Goal: Task Accomplishment & Management: Manage account settings

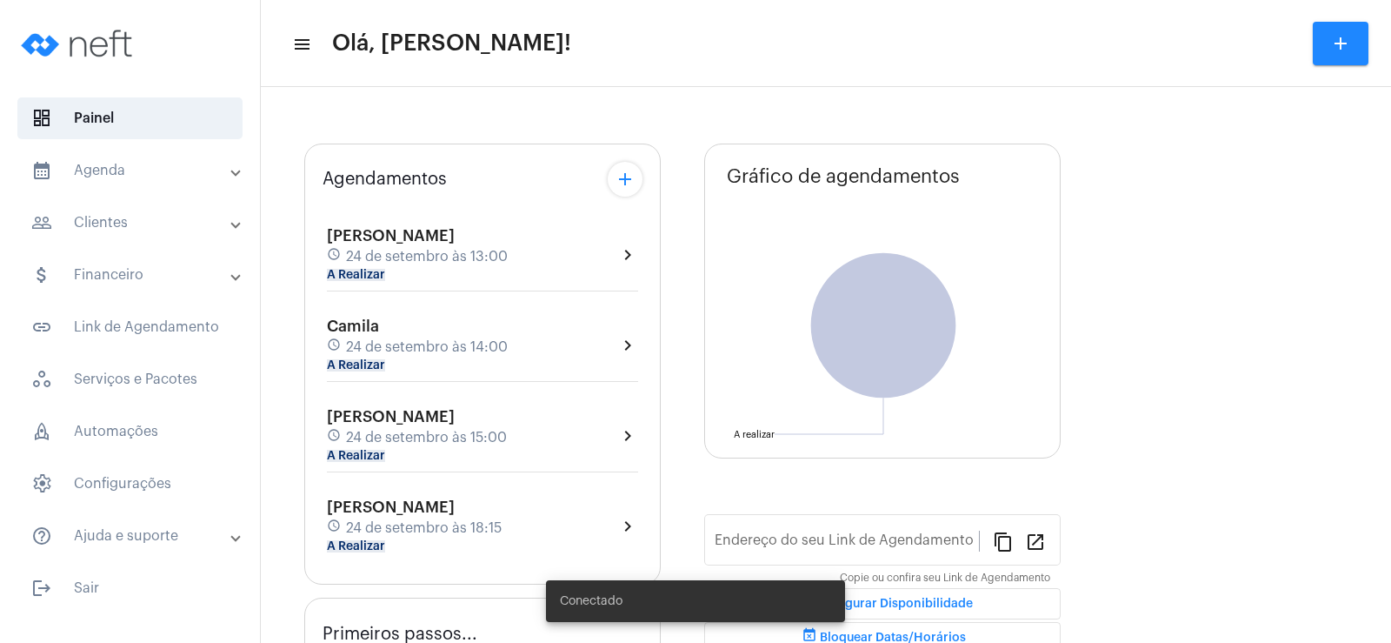
type input "[URL][DOMAIN_NAME]"
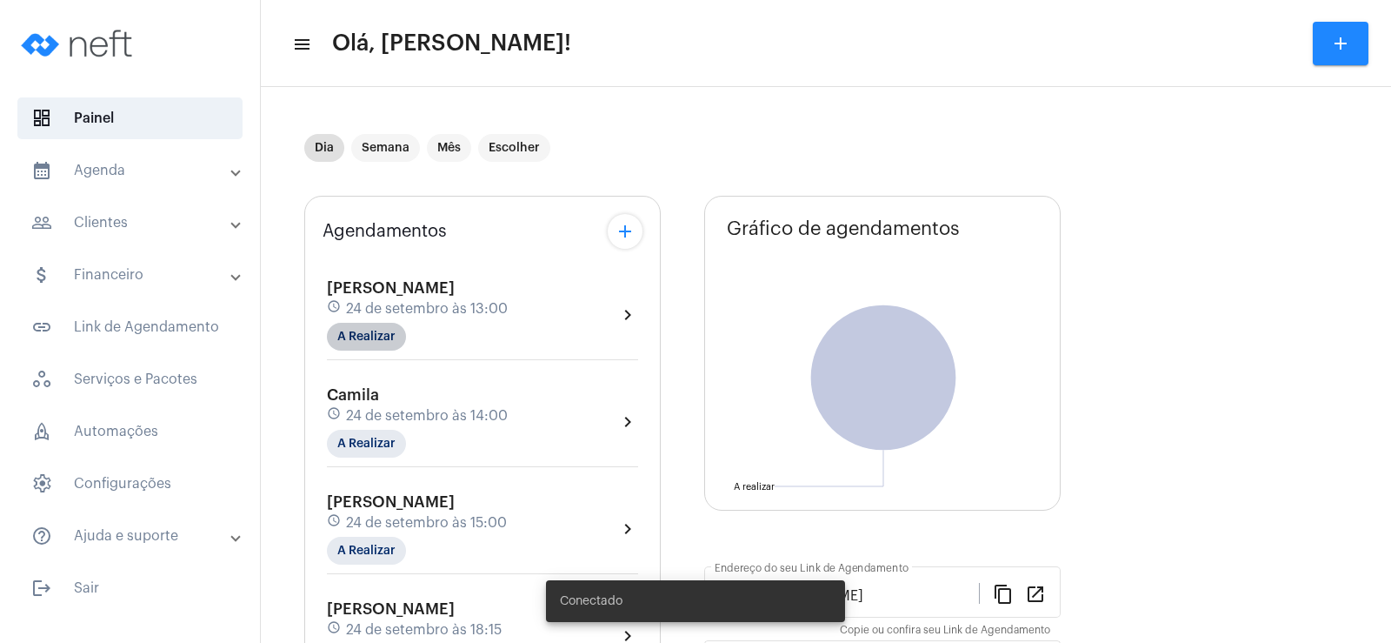
click at [370, 271] on div "[PERSON_NAME] schedule [DATE] 13:00 A Realizar chevron_right Camila schedule [D…" at bounding box center [483, 466] width 320 height 418
click at [385, 343] on mat-chip "A Realizar" at bounding box center [366, 337] width 79 height 28
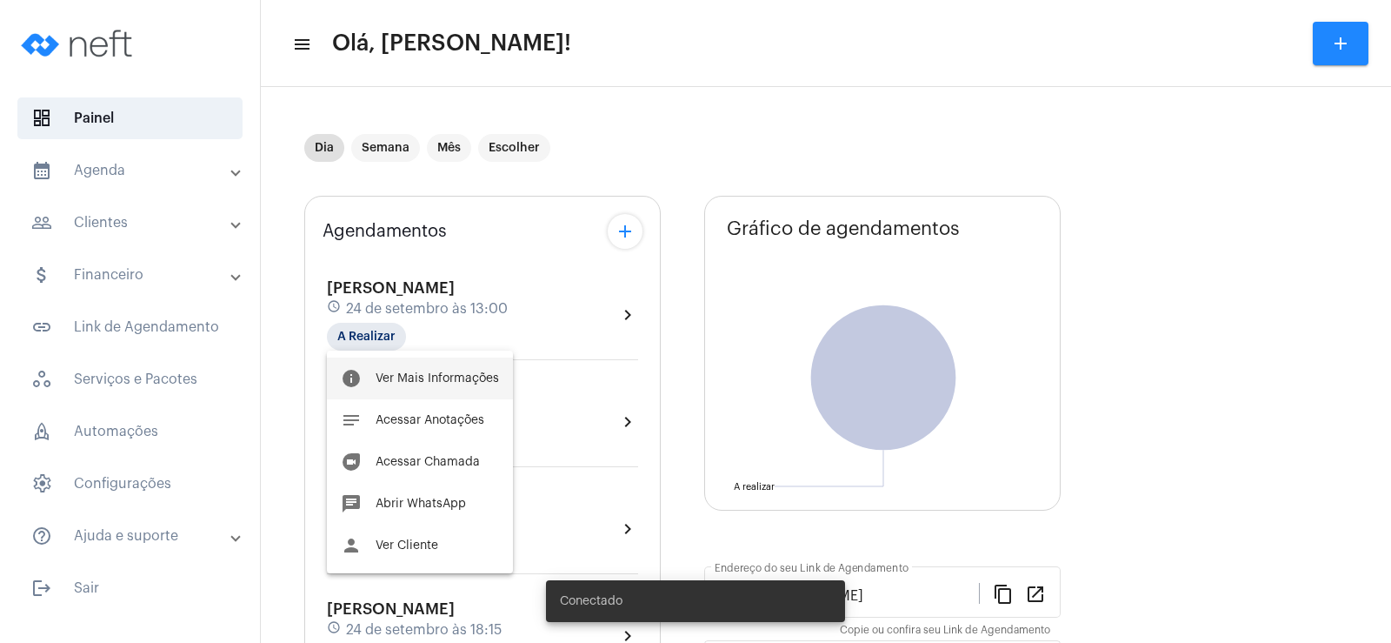
click at [453, 371] on button "info Ver Mais Informações" at bounding box center [420, 378] width 186 height 42
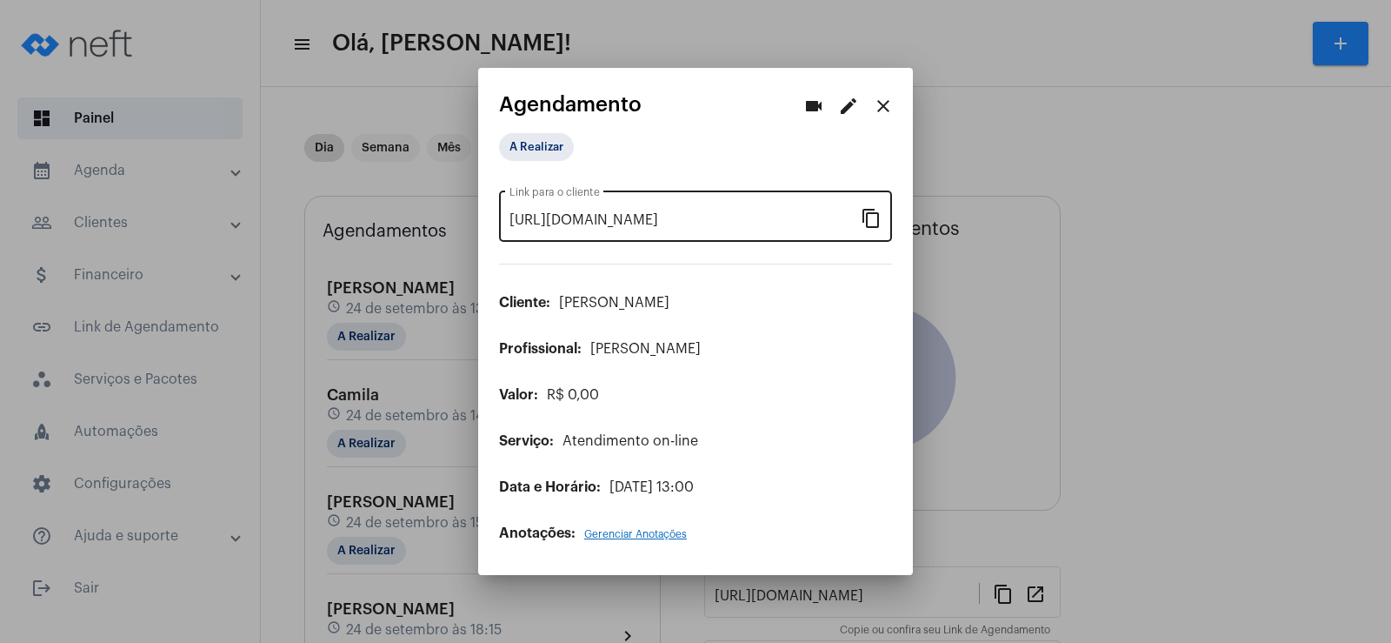
click at [881, 213] on mat-icon "content_copy" at bounding box center [871, 217] width 21 height 21
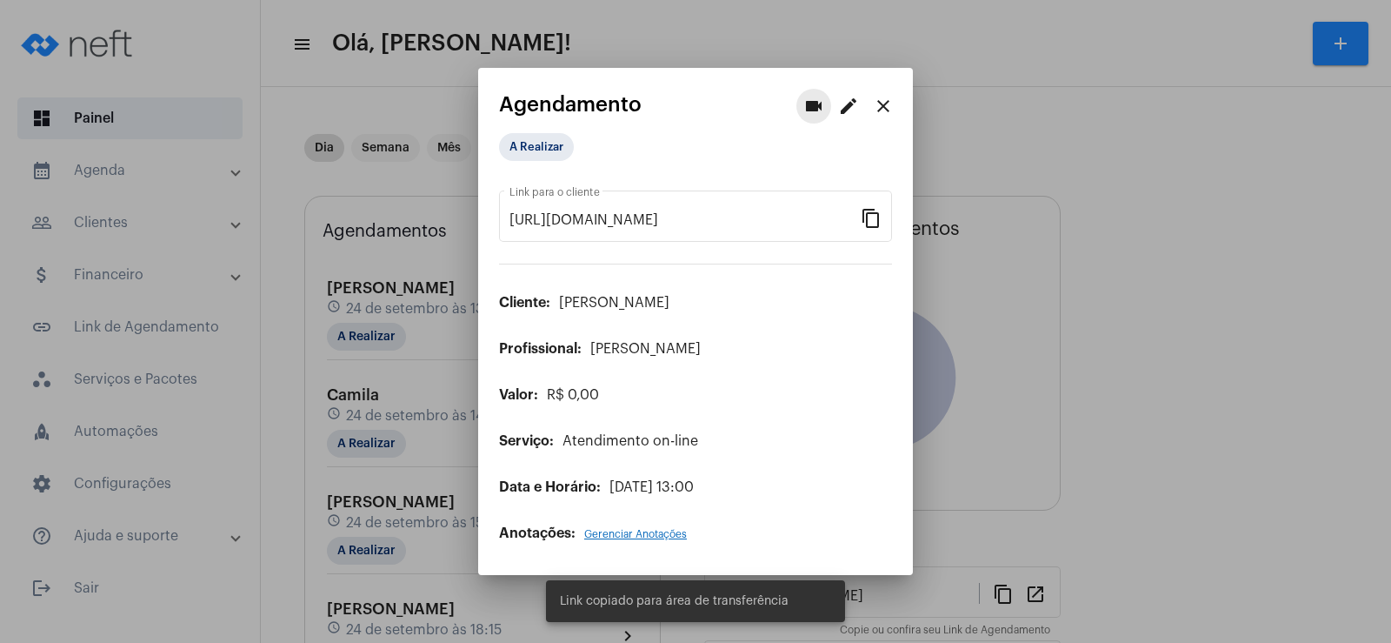
click at [808, 102] on mat-icon "videocam" at bounding box center [813, 106] width 21 height 21
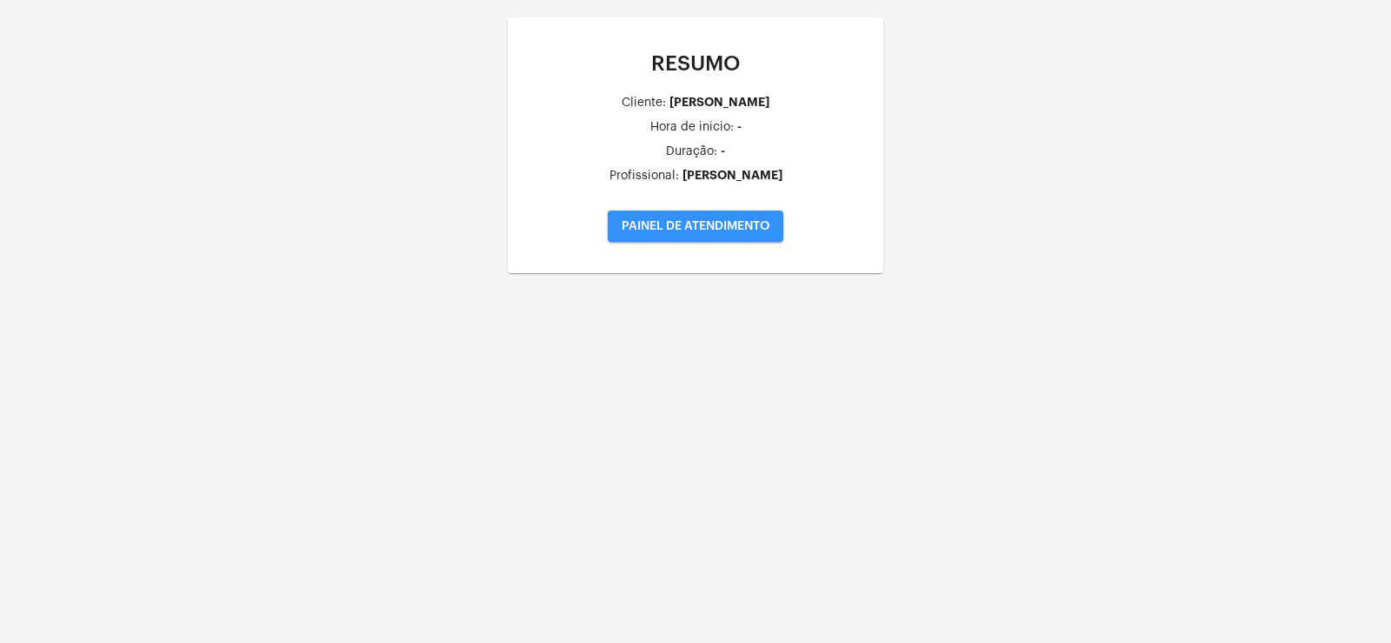
click at [667, 223] on span "PAINEL DE ATENDIMENTO" at bounding box center [696, 226] width 148 height 12
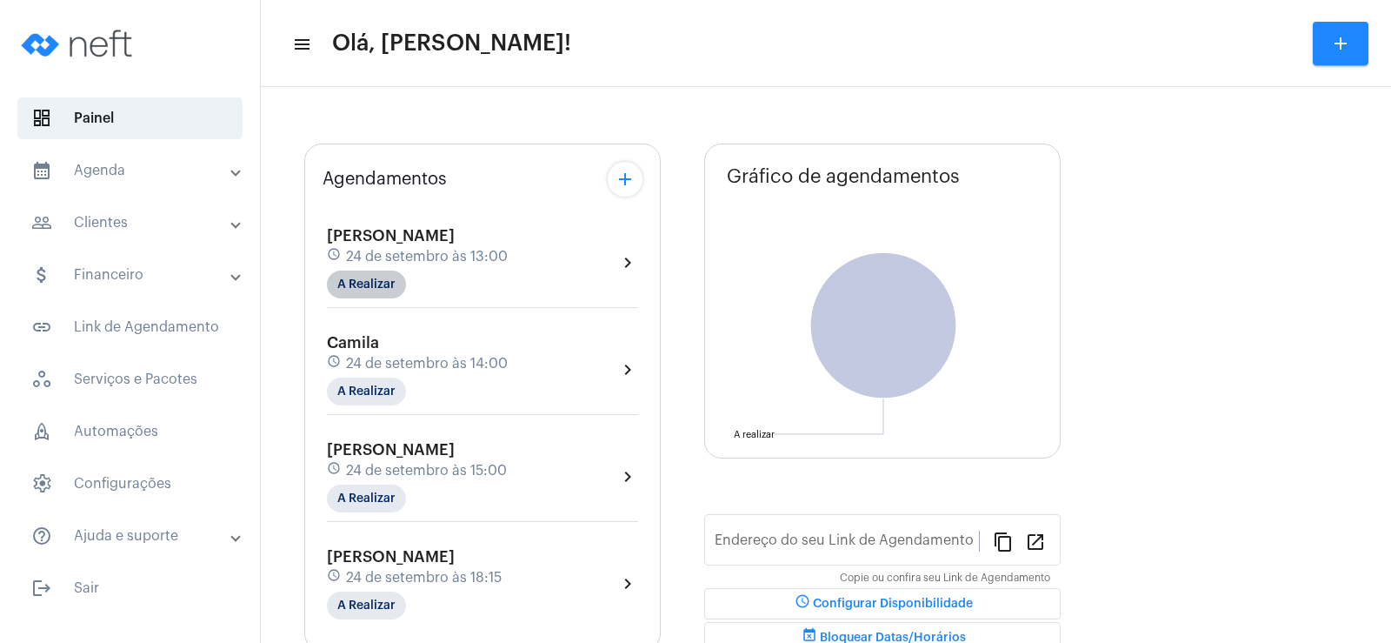
type input "[URL][DOMAIN_NAME]"
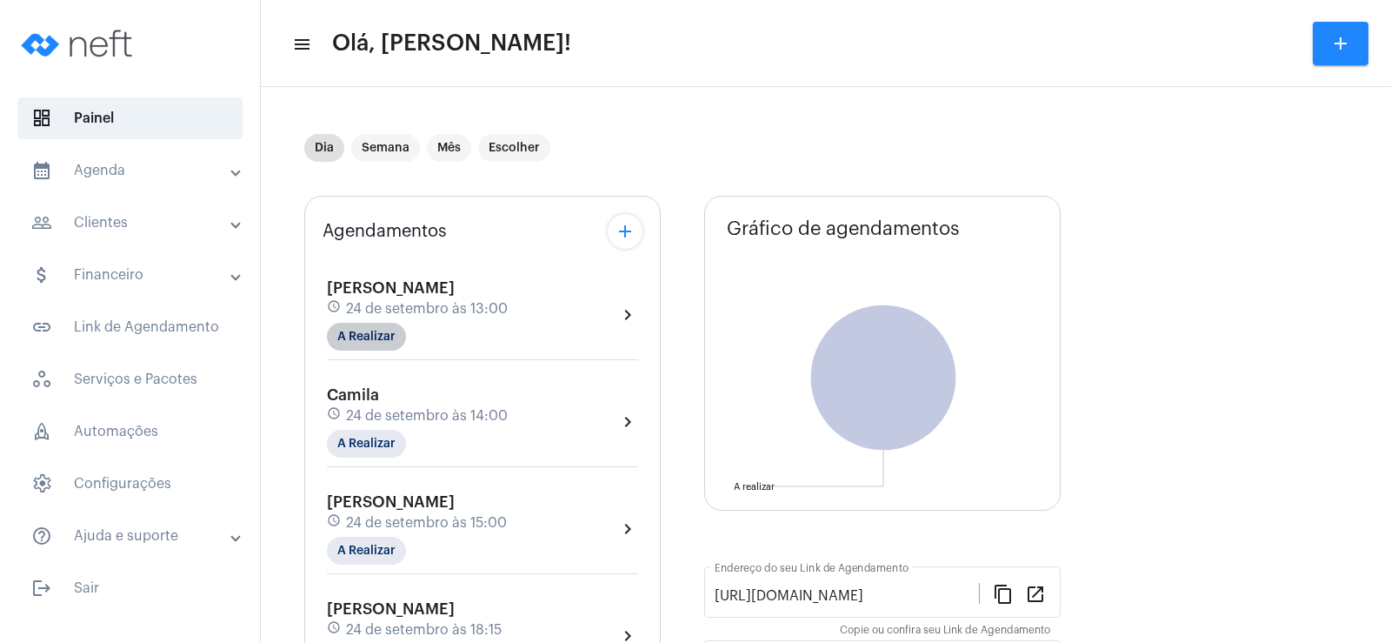
click at [387, 280] on div "[PERSON_NAME] schedule [DATE] 13:00 A Realizar" at bounding box center [417, 314] width 181 height 71
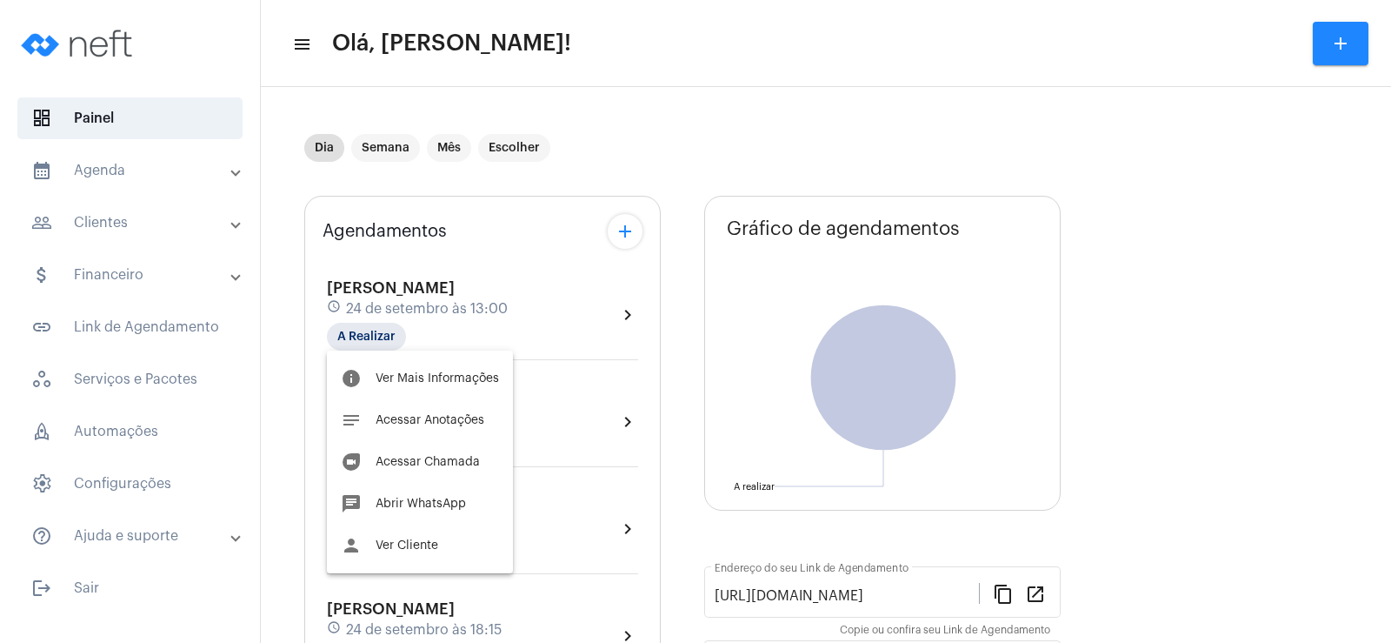
click at [372, 332] on div at bounding box center [695, 321] width 1391 height 643
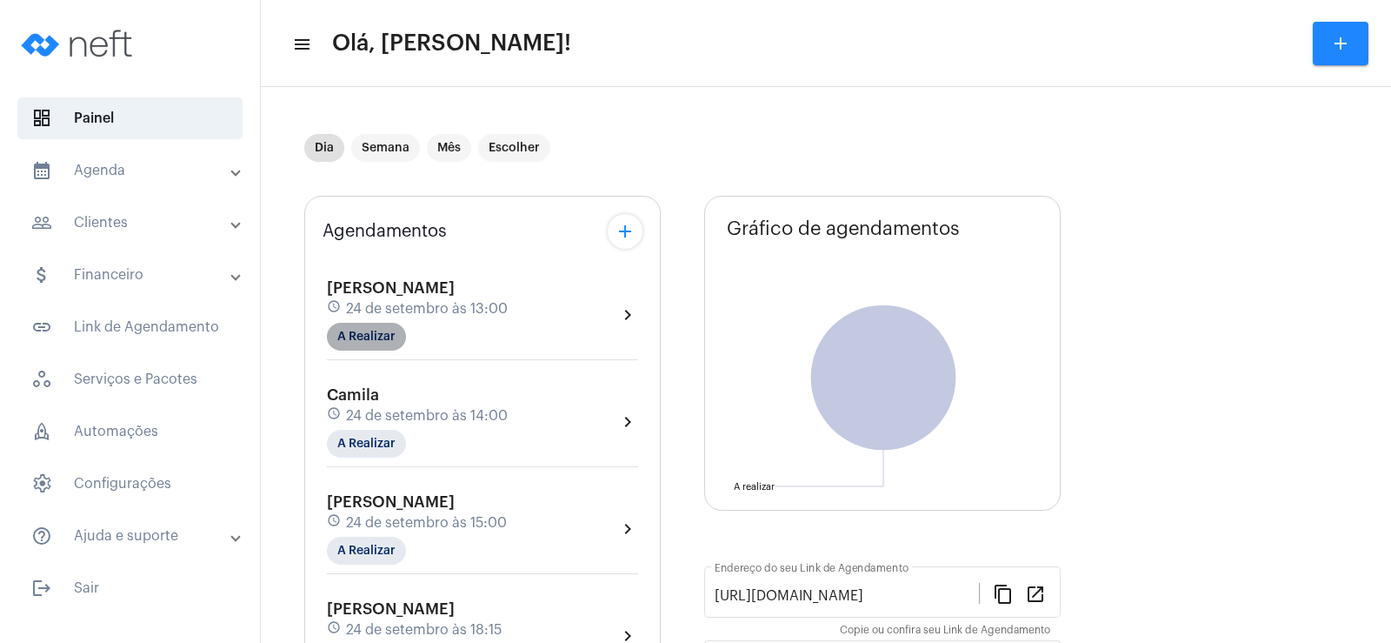
click at [387, 330] on mat-chip "A Realizar" at bounding box center [366, 337] width 79 height 28
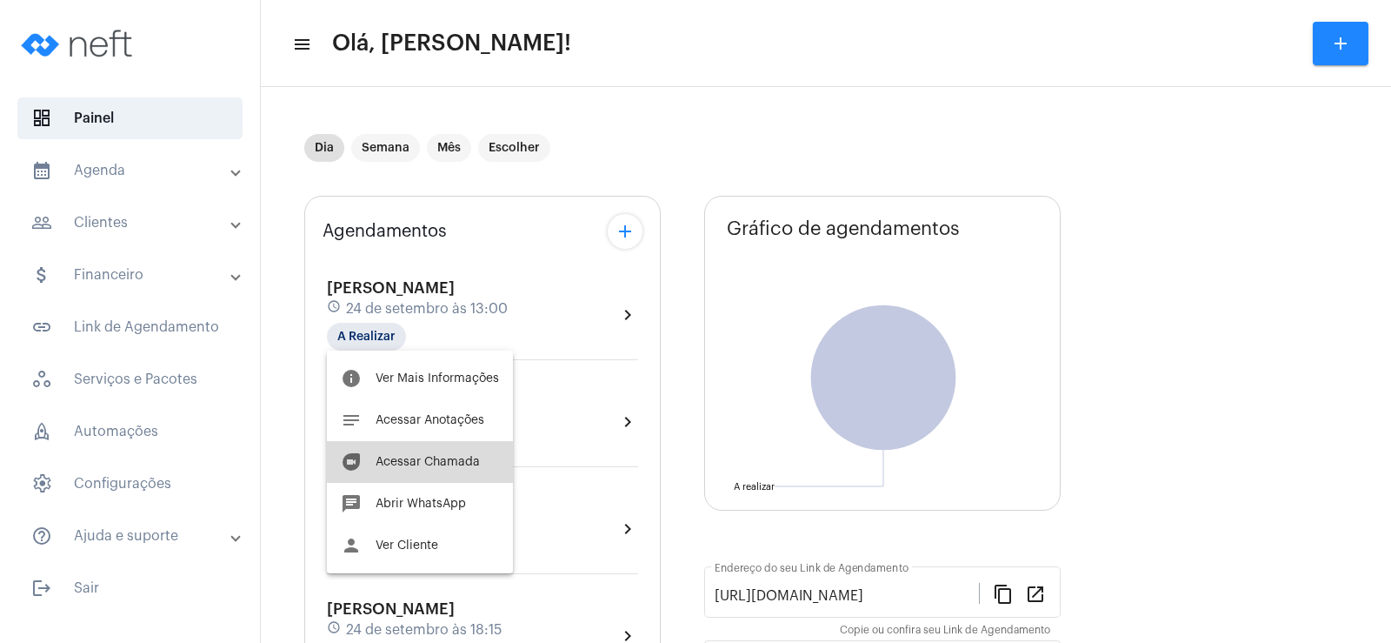
click at [437, 467] on span "Acessar Chamada" at bounding box center [428, 462] width 104 height 12
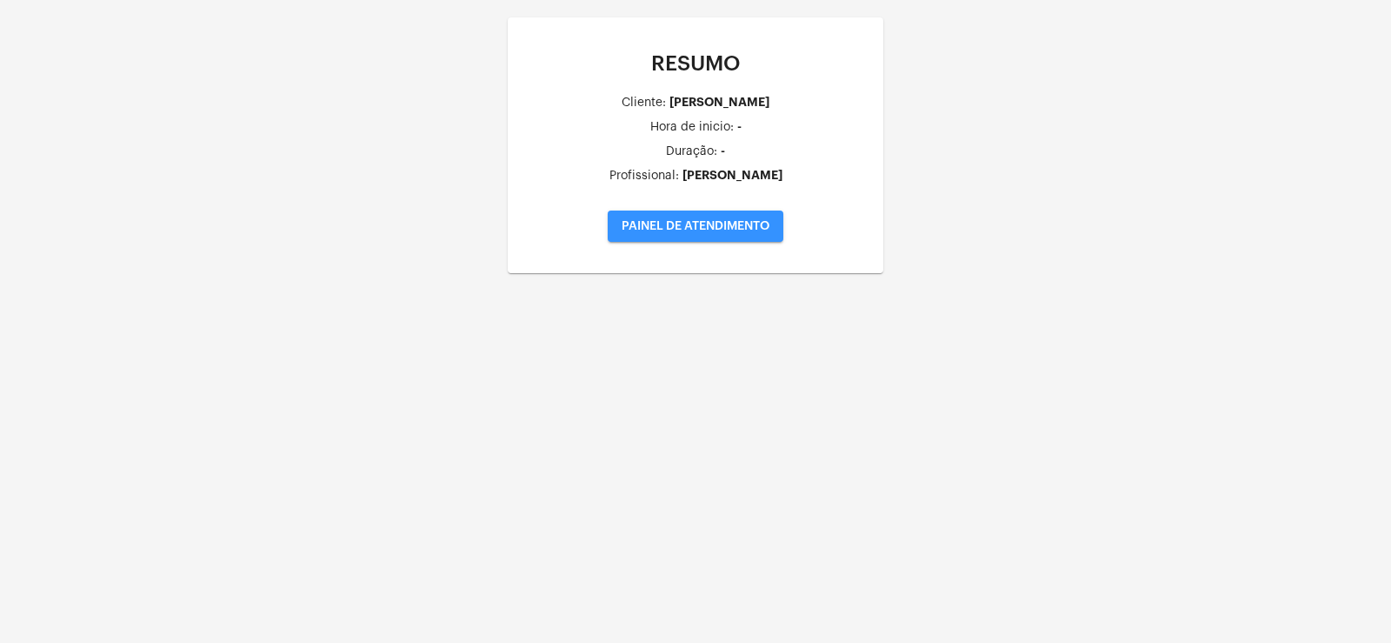
click at [697, 240] on button "PAINEL DE ATENDIMENTO" at bounding box center [696, 225] width 176 height 31
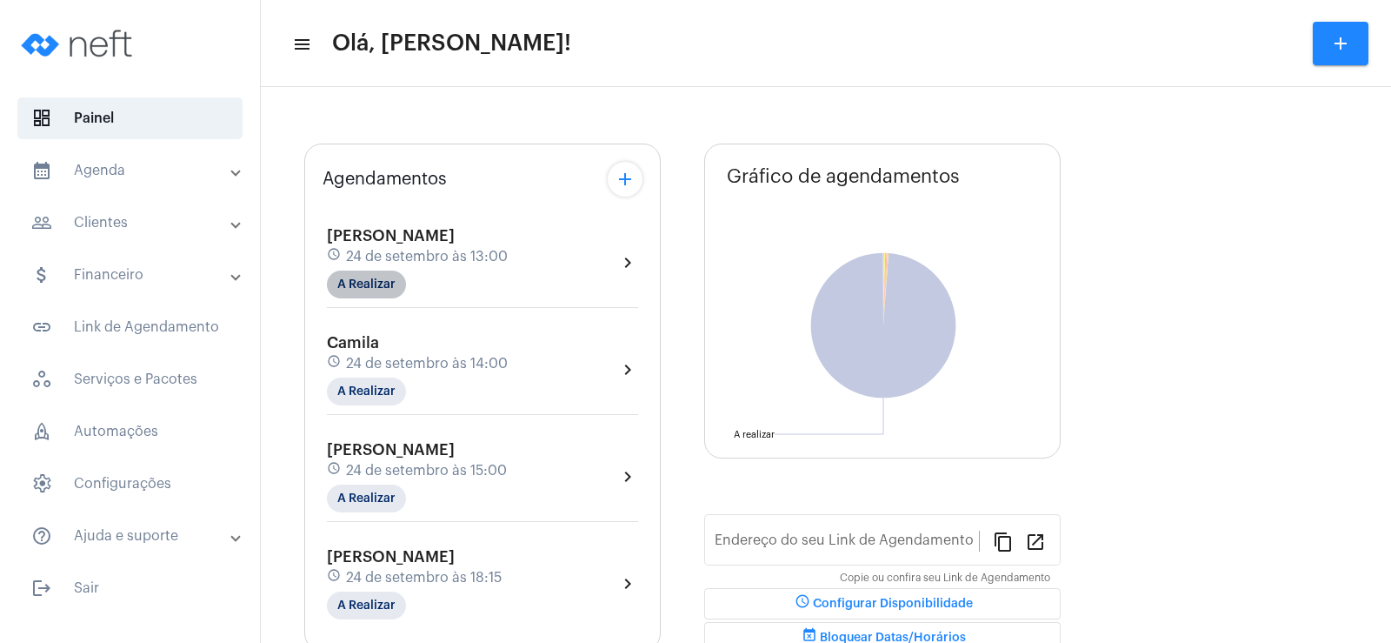
click at [370, 287] on mat-chip "A Realizar" at bounding box center [366, 284] width 79 height 28
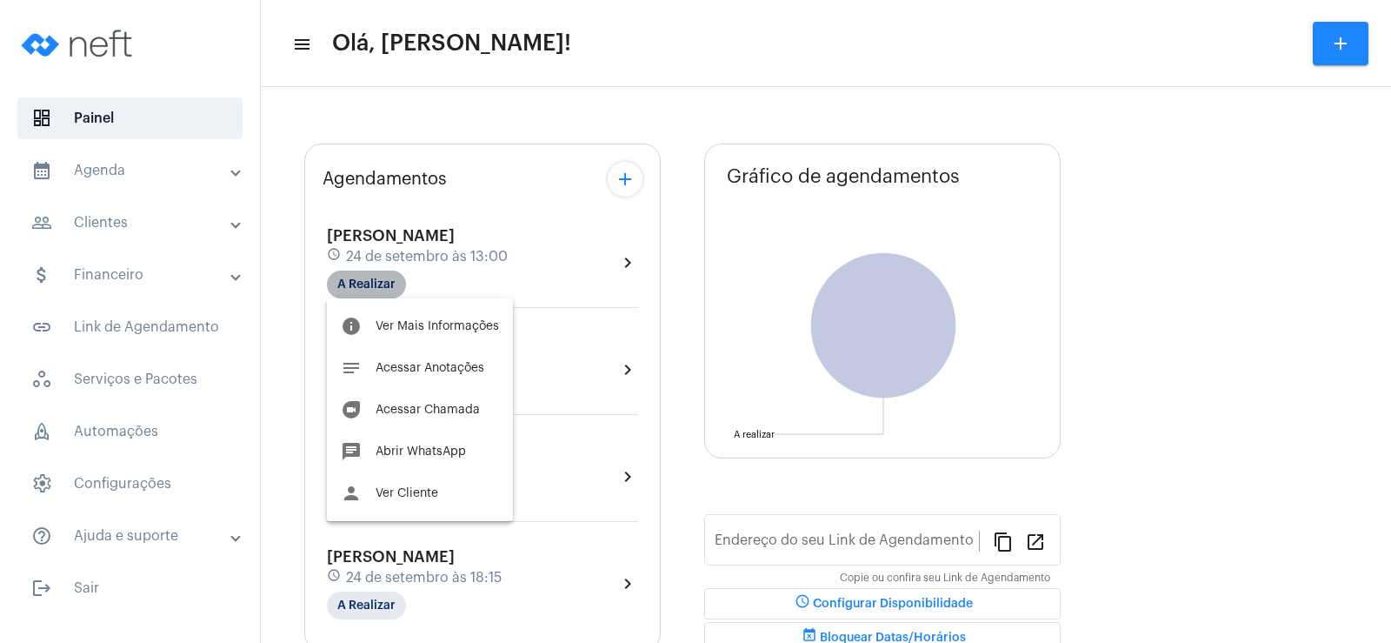
type input "[URL][DOMAIN_NAME]"
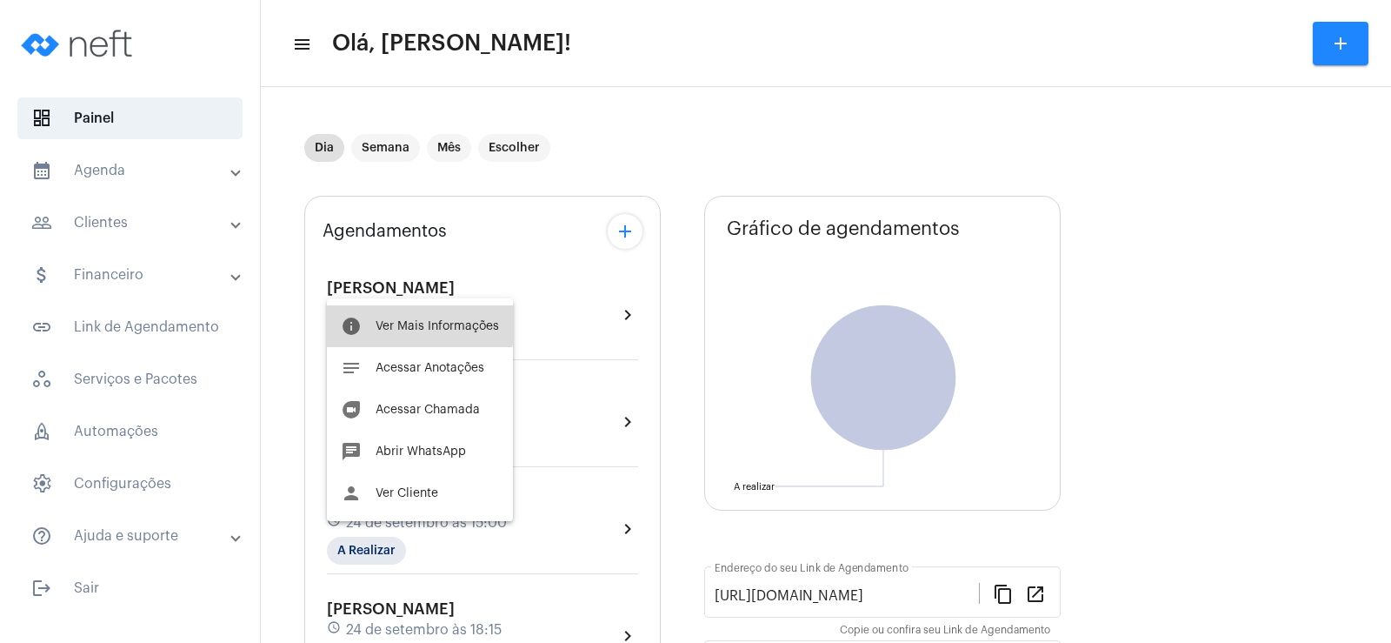
click at [407, 323] on span "Ver Mais Informações" at bounding box center [437, 326] width 123 height 12
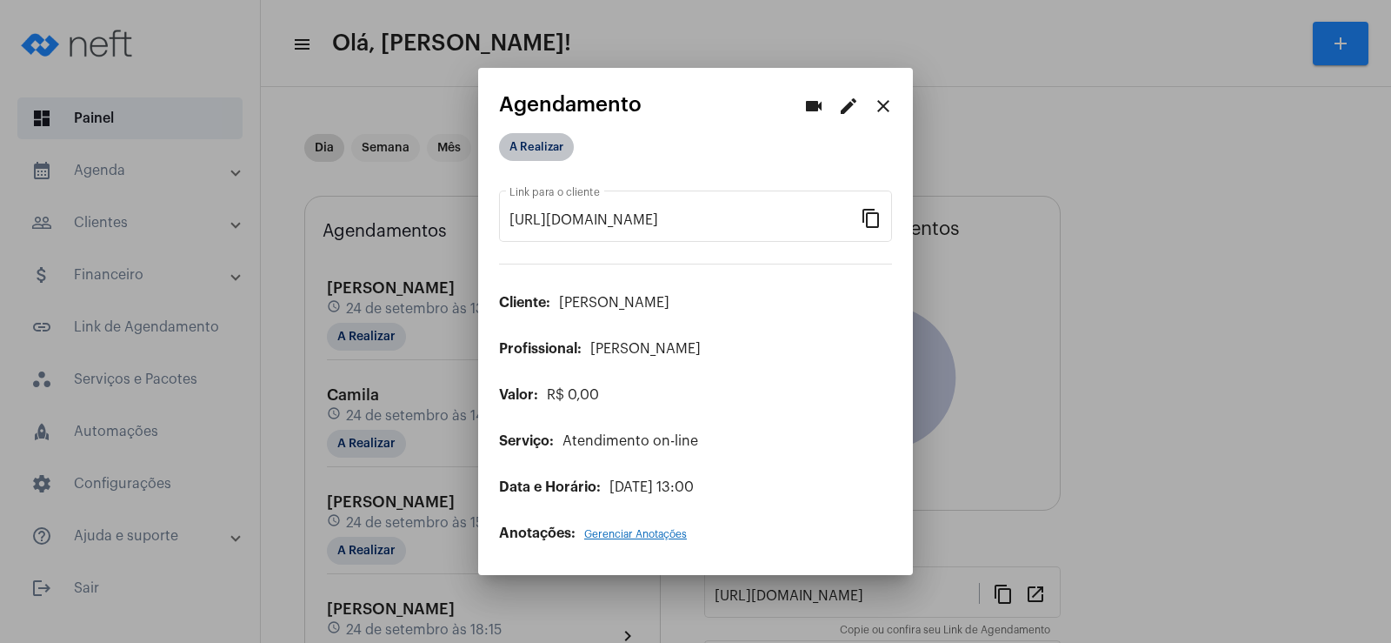
click at [533, 146] on mat-chip "A Realizar" at bounding box center [536, 147] width 75 height 28
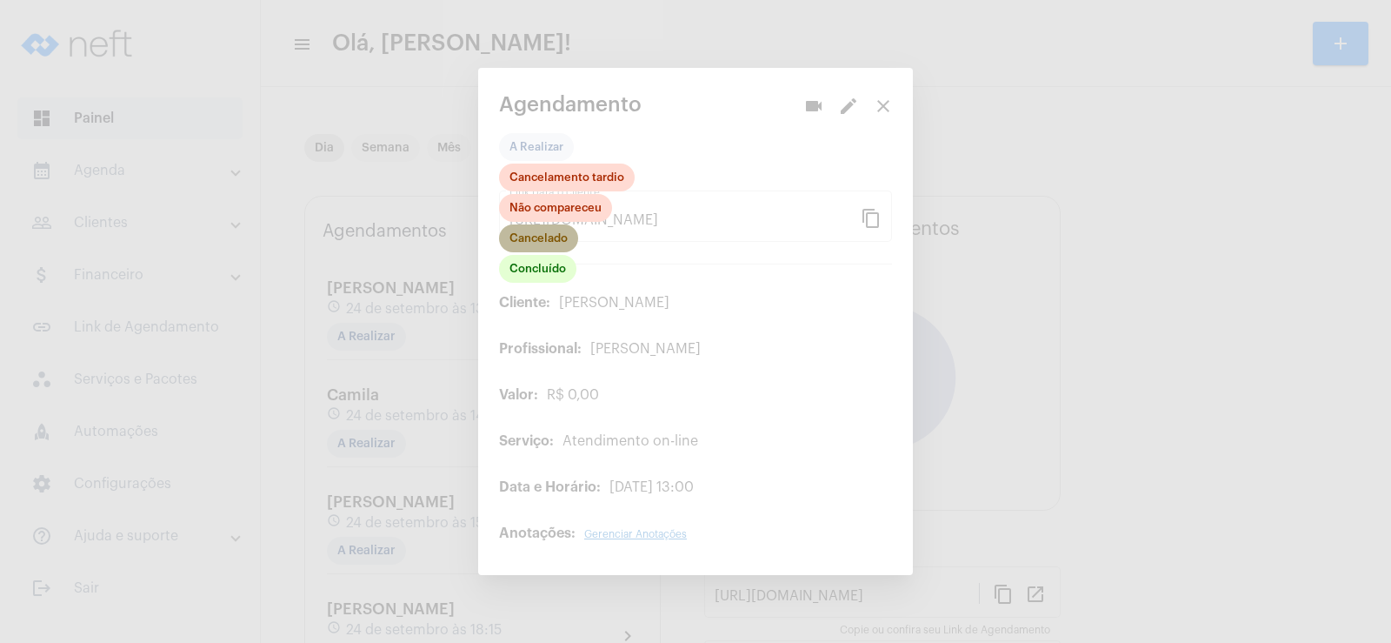
click at [539, 241] on mat-chip "Cancelado" at bounding box center [538, 238] width 79 height 28
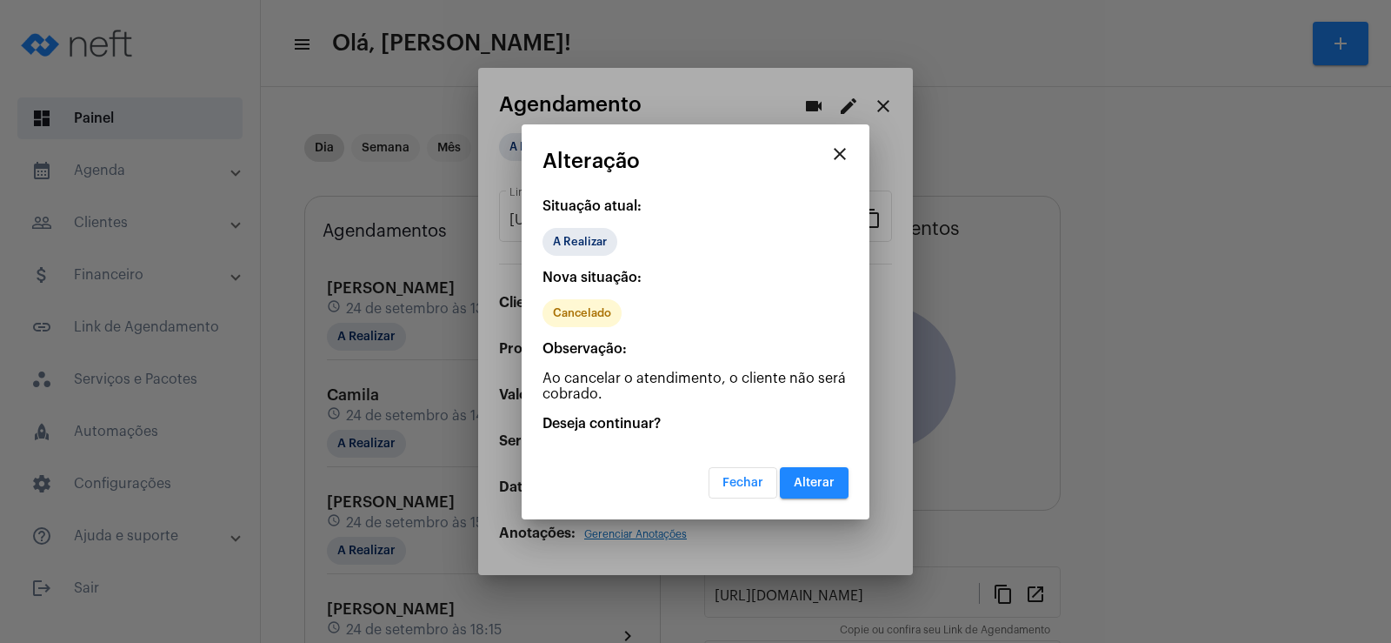
click at [817, 497] on button "Alterar" at bounding box center [814, 482] width 69 height 31
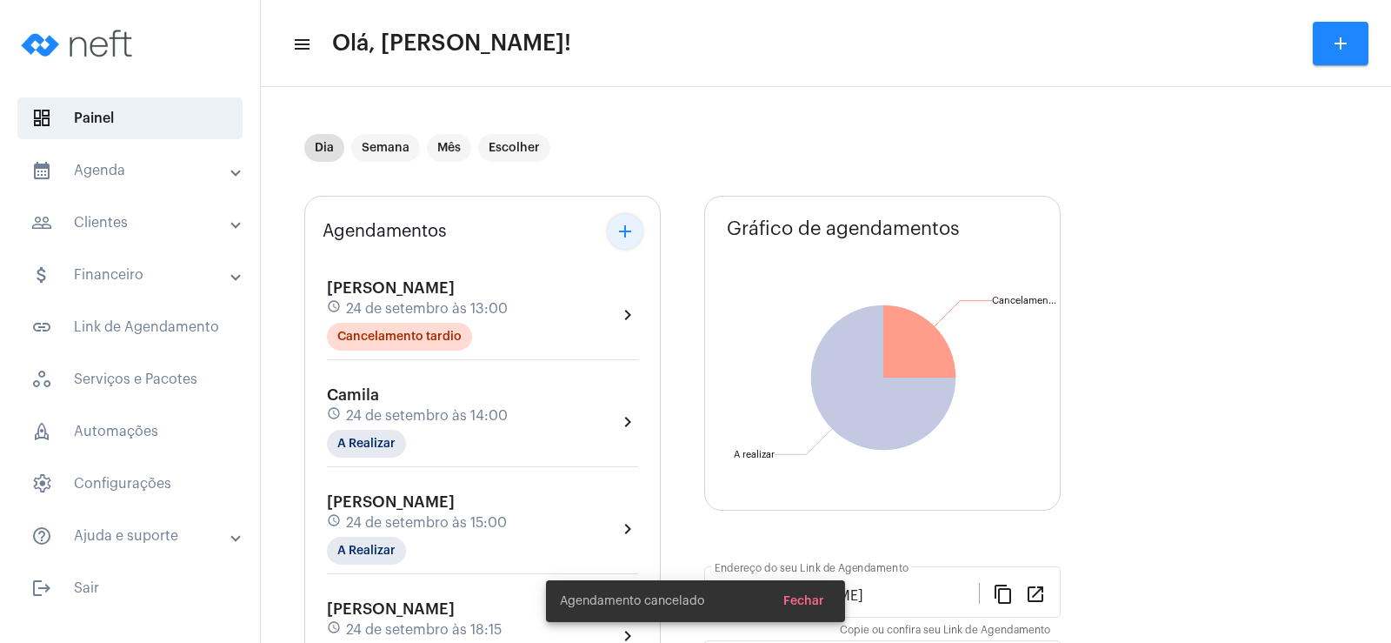
click at [617, 237] on mat-icon "add" at bounding box center [625, 231] width 21 height 21
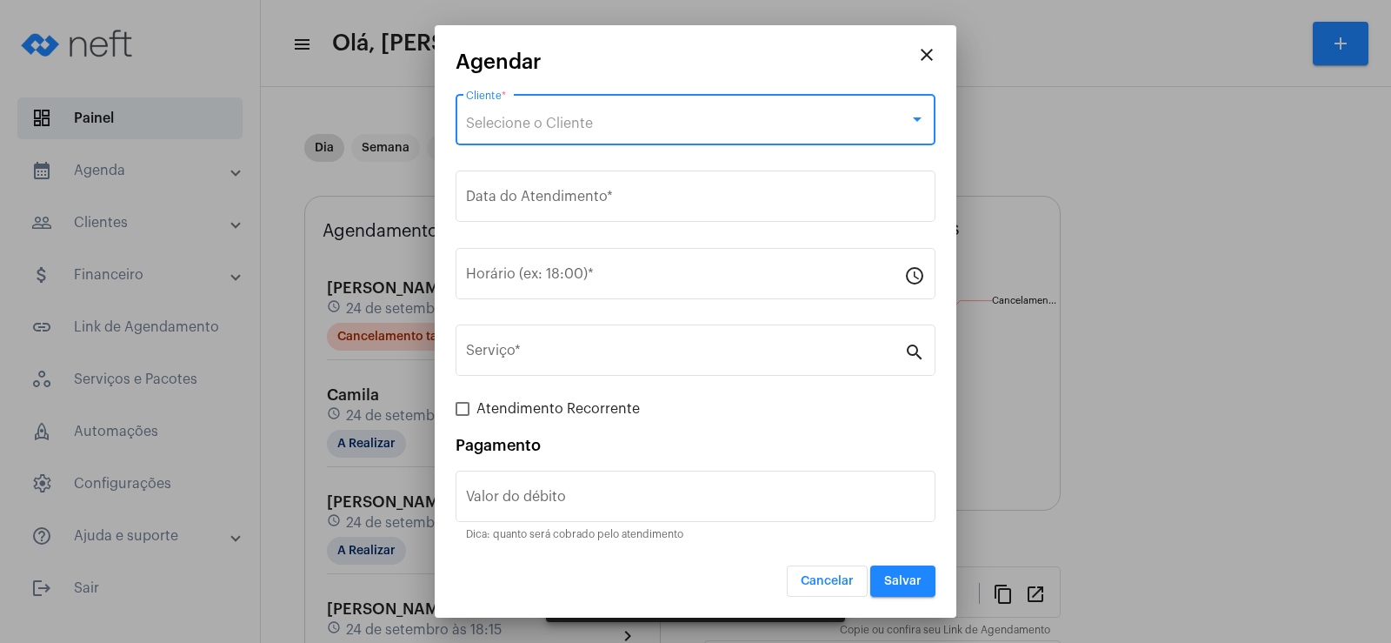
click at [527, 127] on span "Selecione o Cliente" at bounding box center [529, 124] width 127 height 14
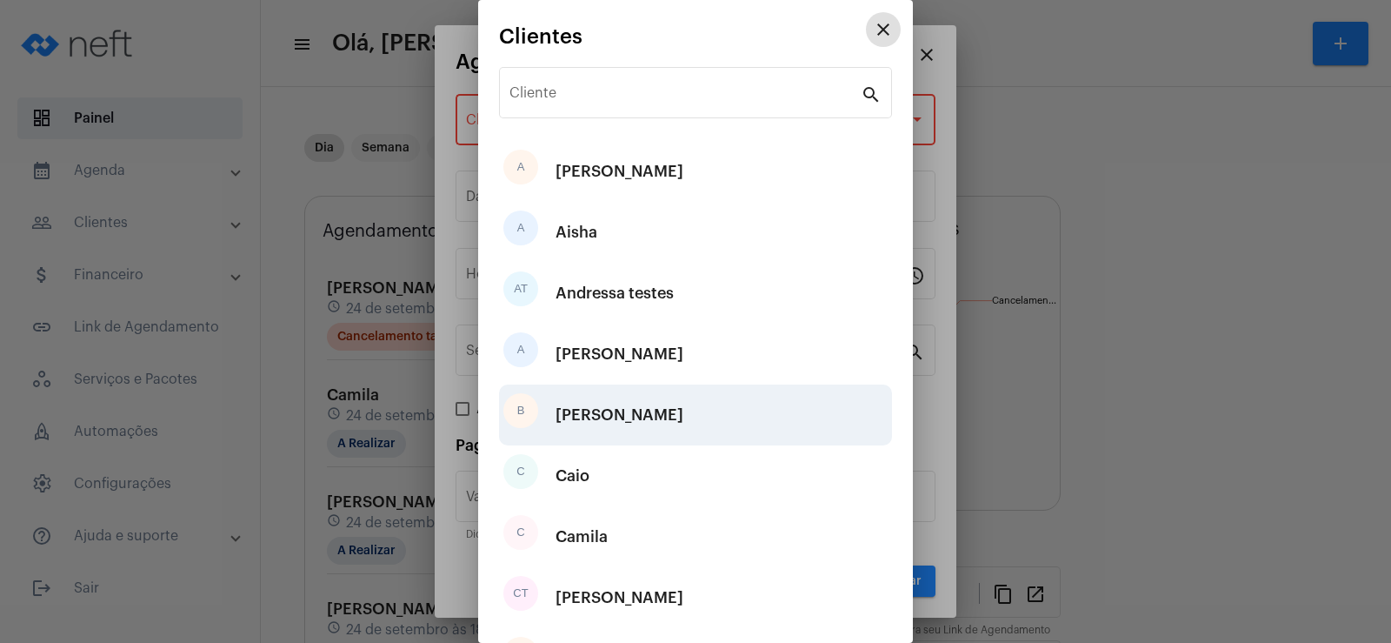
scroll to position [217, 0]
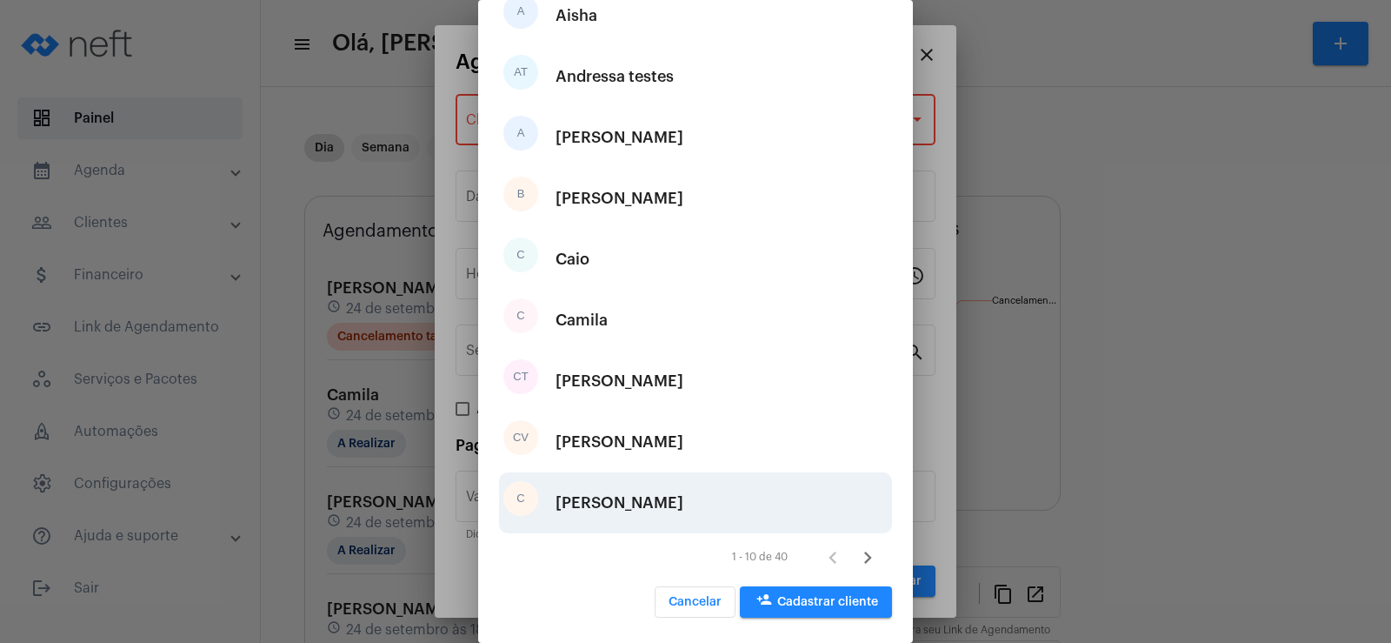
click at [612, 509] on div "[PERSON_NAME]" at bounding box center [620, 503] width 128 height 52
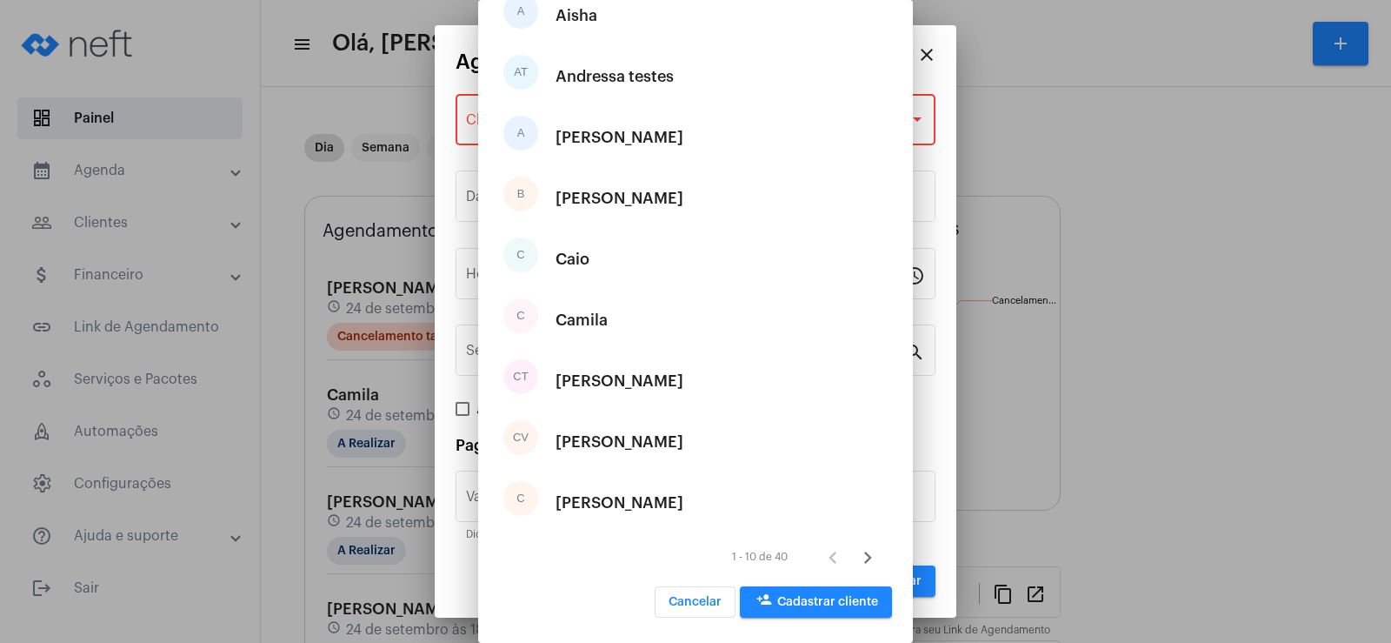
type input "R$"
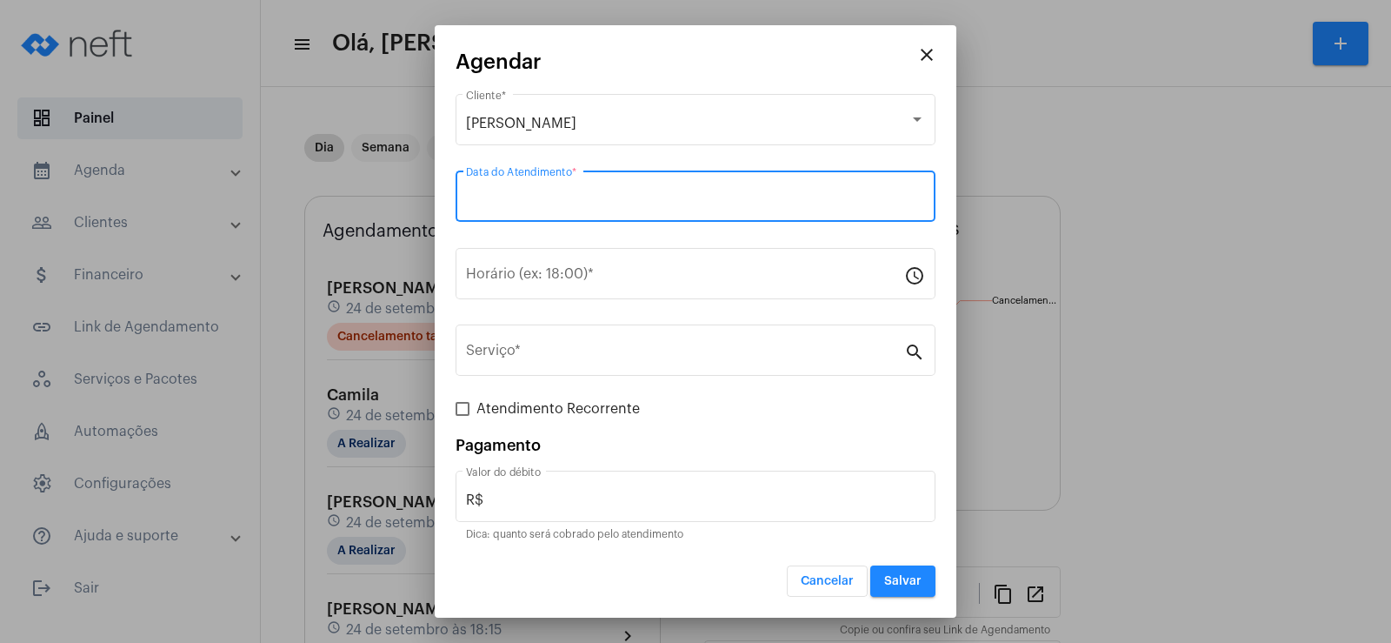
click at [539, 207] on input "Data do Atendimento *" at bounding box center [695, 200] width 459 height 16
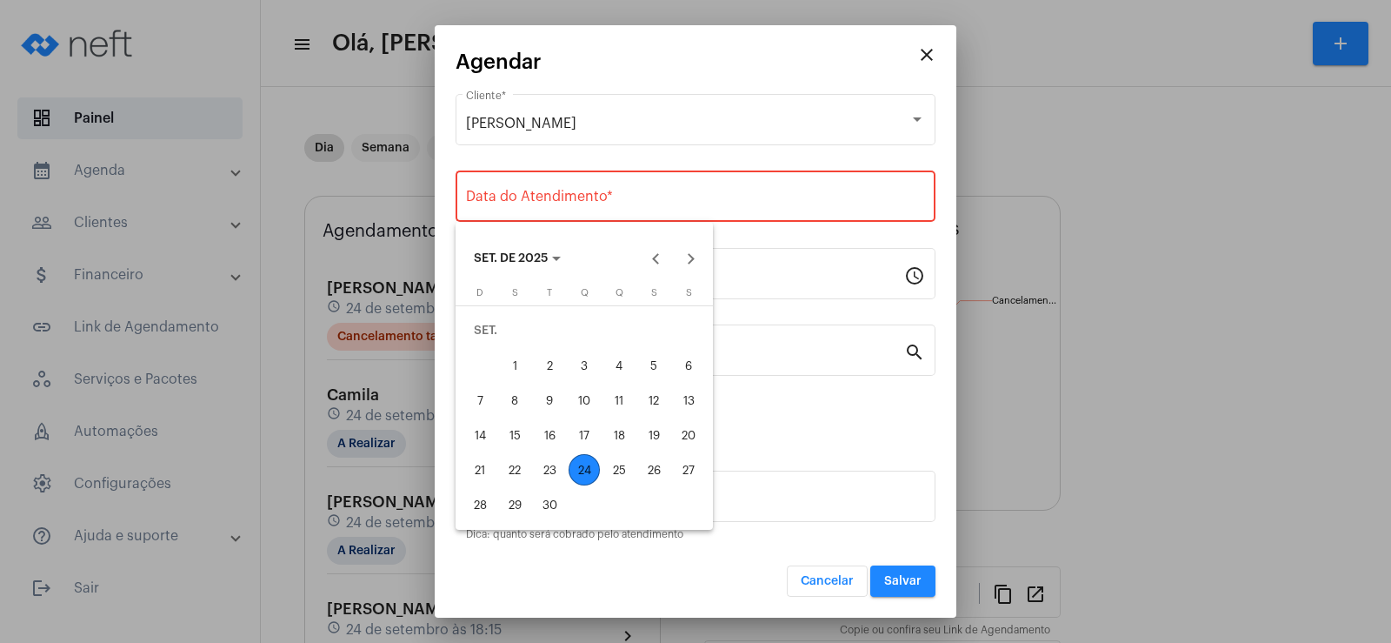
click at [582, 471] on div "24" at bounding box center [584, 469] width 31 height 31
type input "[DATE]"
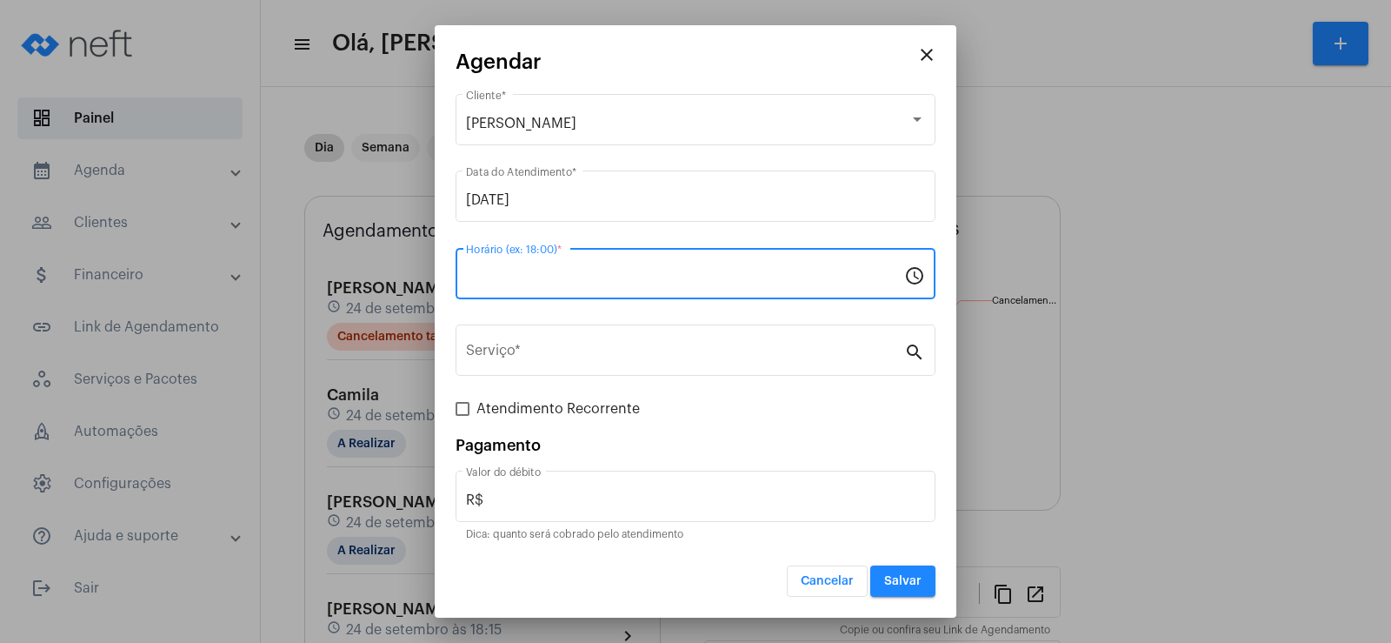
click at [517, 277] on input "Horário (ex: 18:00) *" at bounding box center [685, 278] width 438 height 16
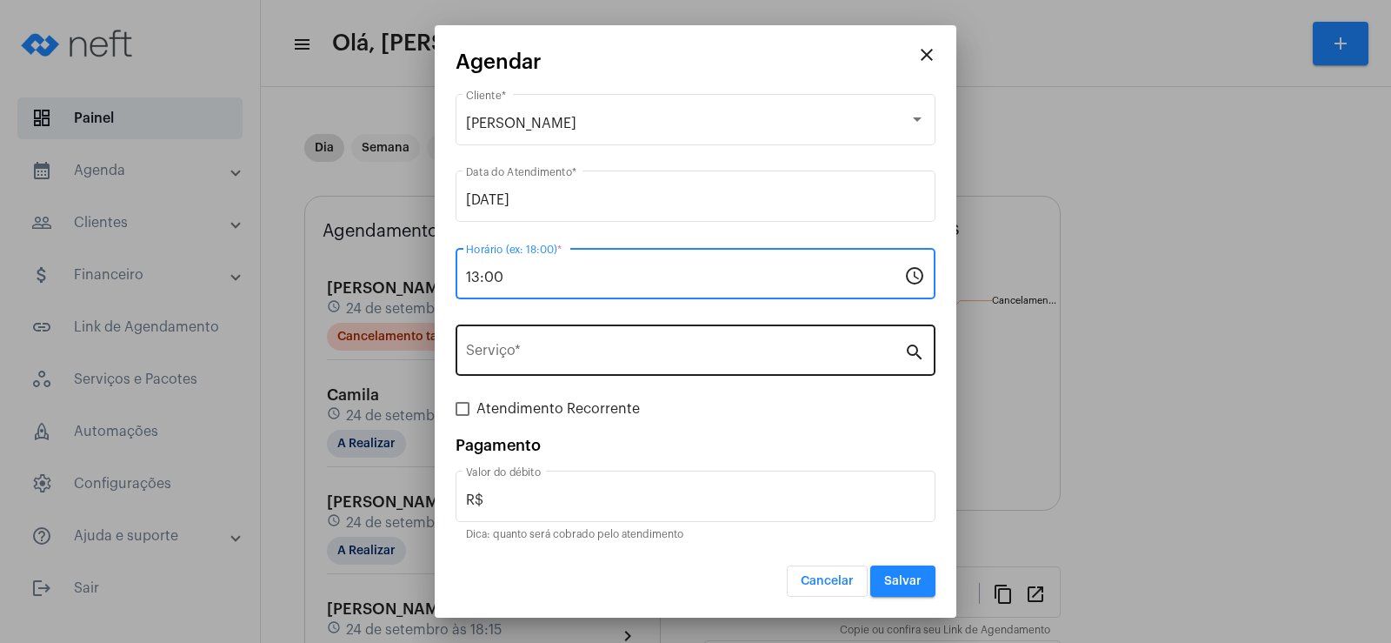
type input "13:00"
click at [555, 351] on input "Serviço *" at bounding box center [685, 354] width 438 height 16
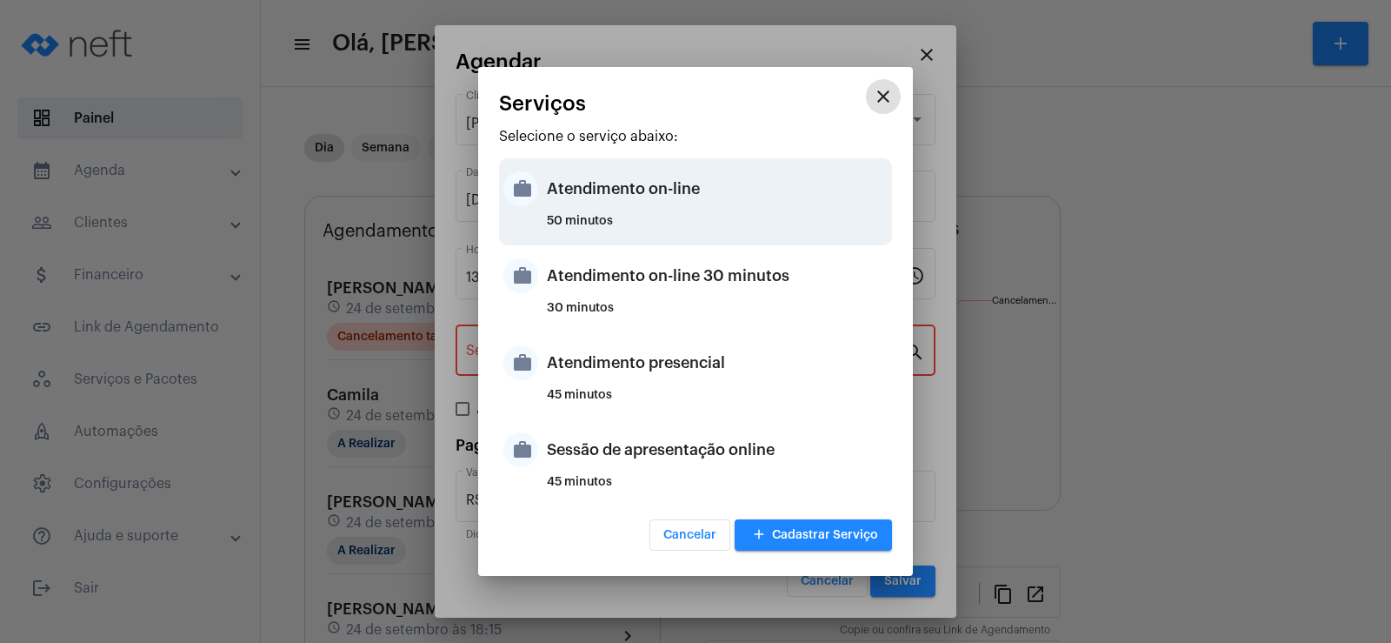
click at [608, 196] on div "Atendimento on-line" at bounding box center [717, 189] width 341 height 52
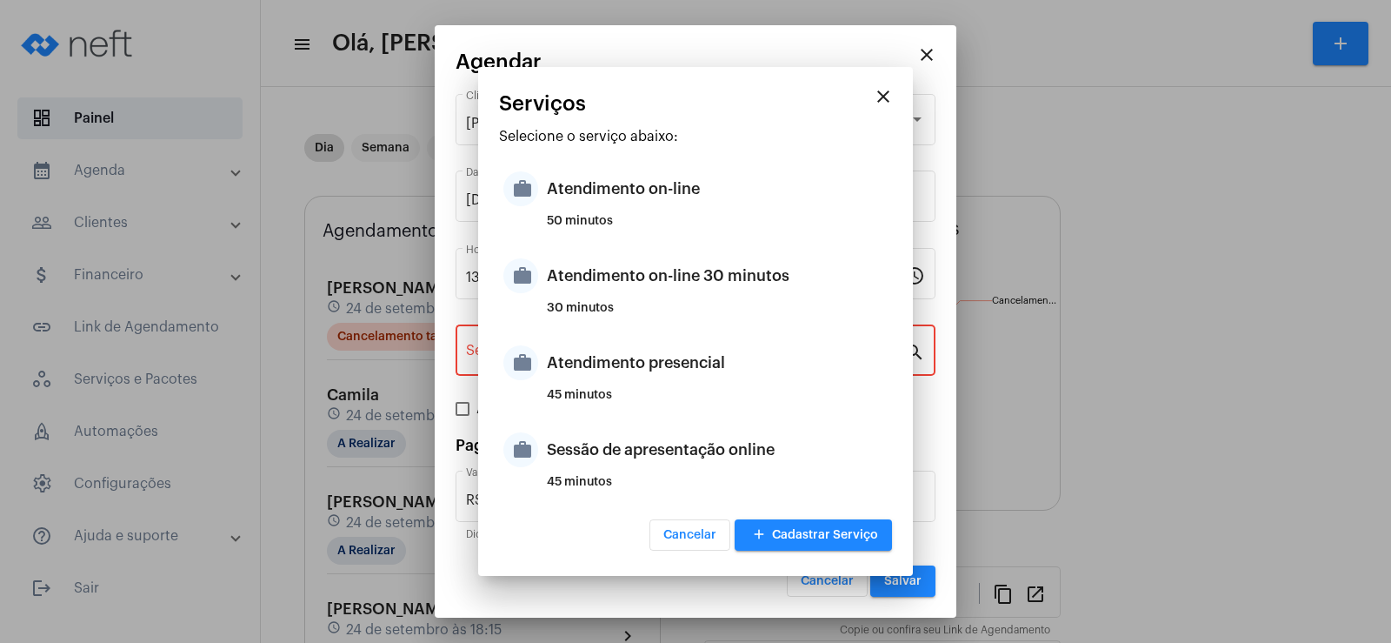
type input "Atendimento on-line"
type input "R$ 0"
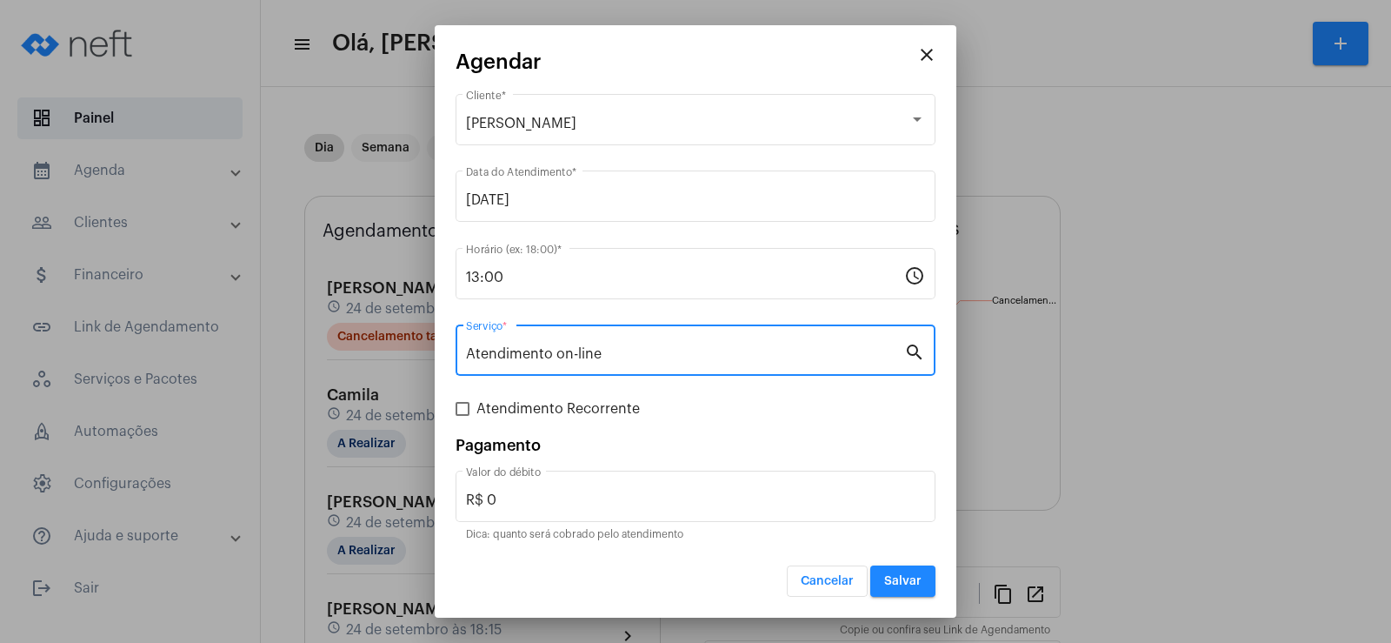
click at [889, 572] on button "Salvar" at bounding box center [902, 580] width 65 height 31
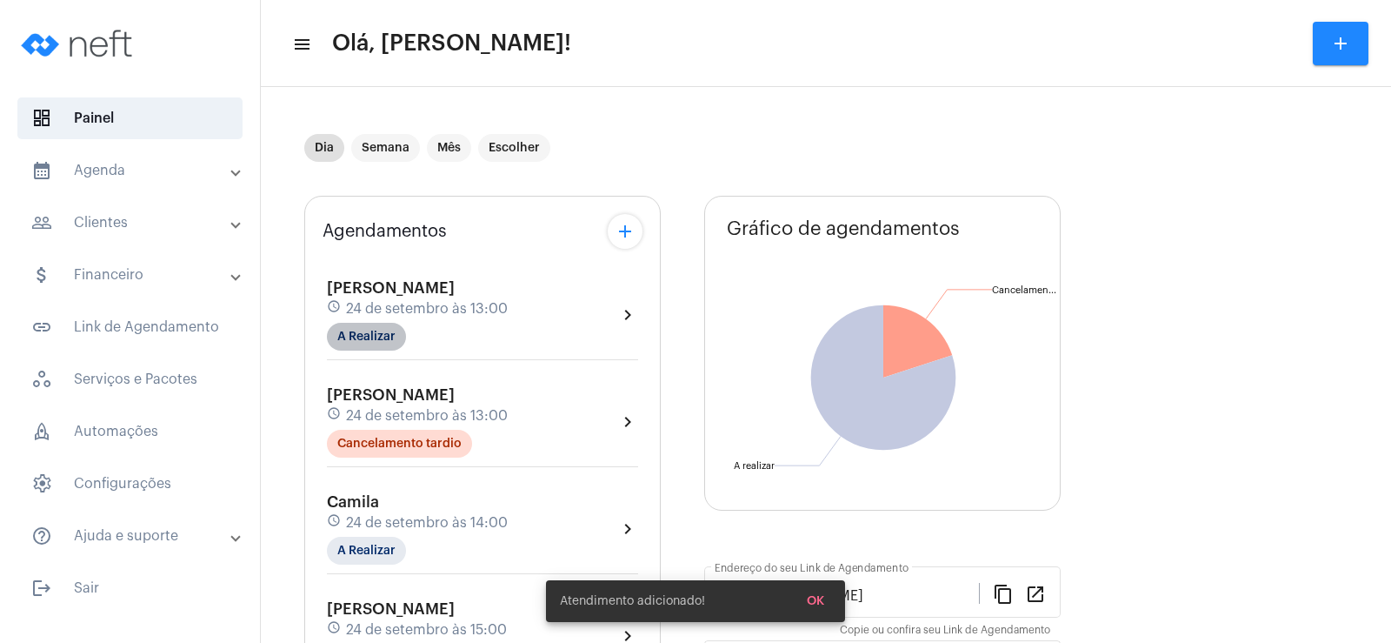
click at [361, 344] on mat-chip "A Realizar" at bounding box center [366, 337] width 79 height 28
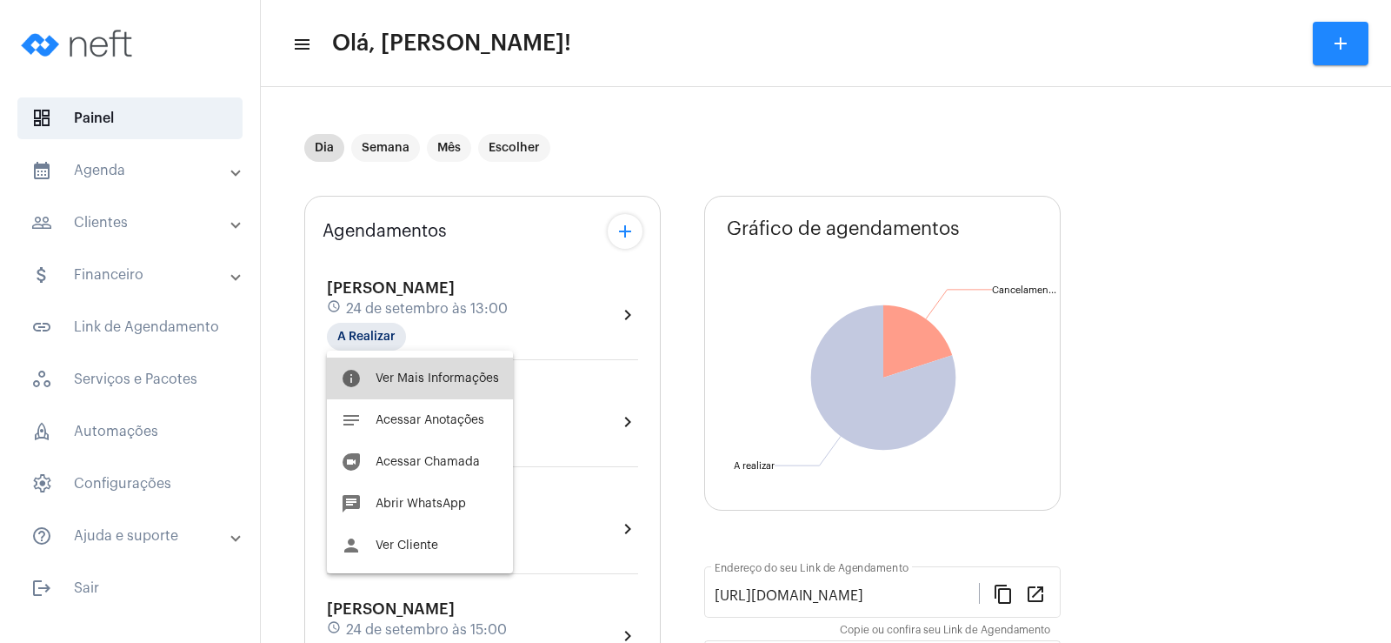
click at [443, 375] on span "Ver Mais Informações" at bounding box center [437, 378] width 123 height 12
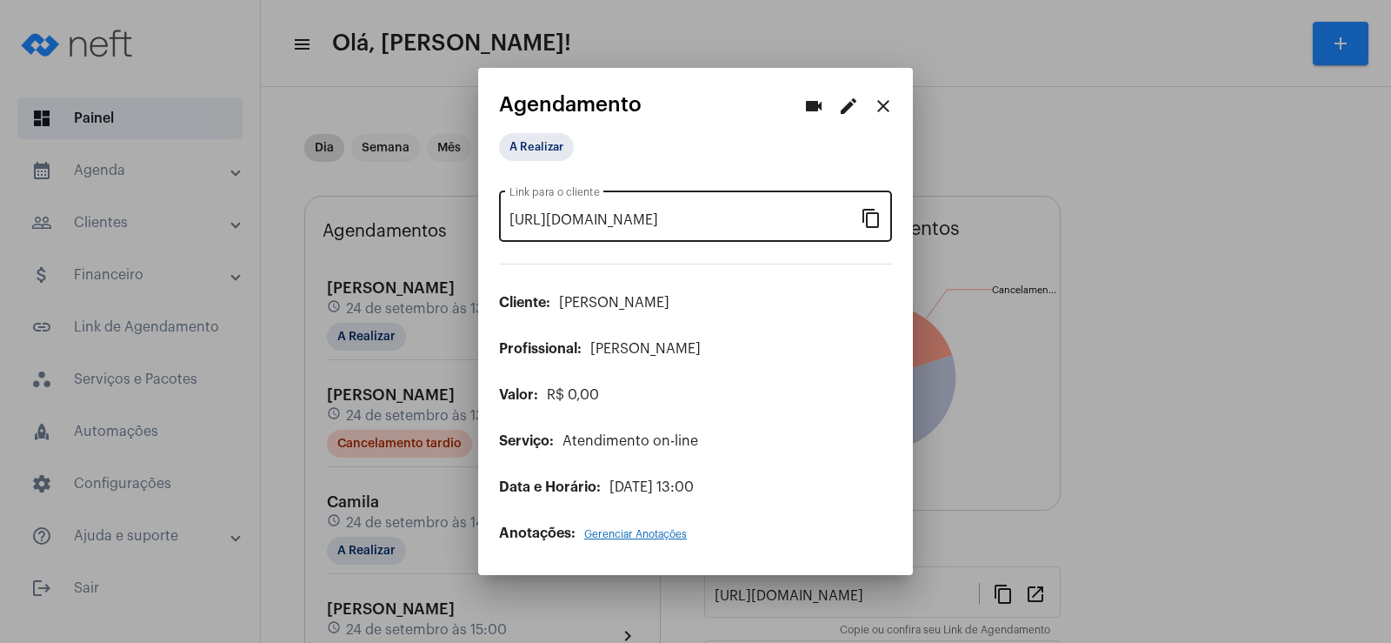
click at [869, 210] on mat-icon "content_copy" at bounding box center [871, 217] width 21 height 21
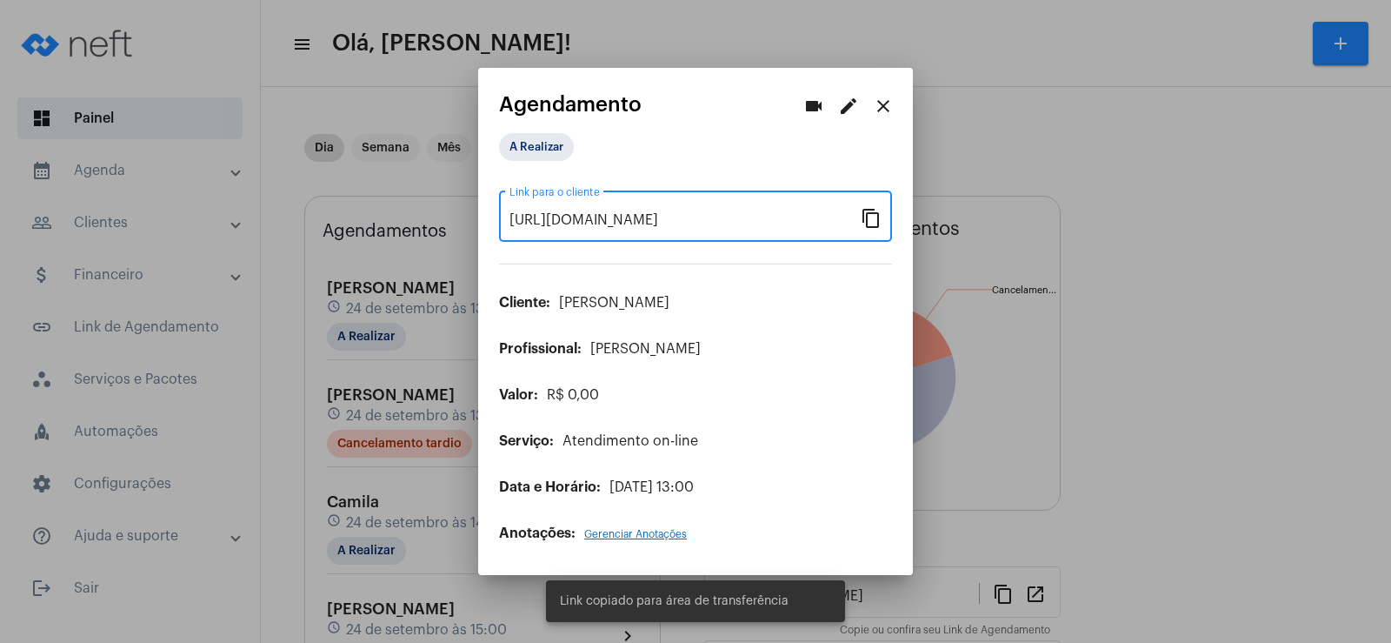
scroll to position [0, 150]
click at [814, 103] on mat-icon "videocam" at bounding box center [813, 106] width 21 height 21
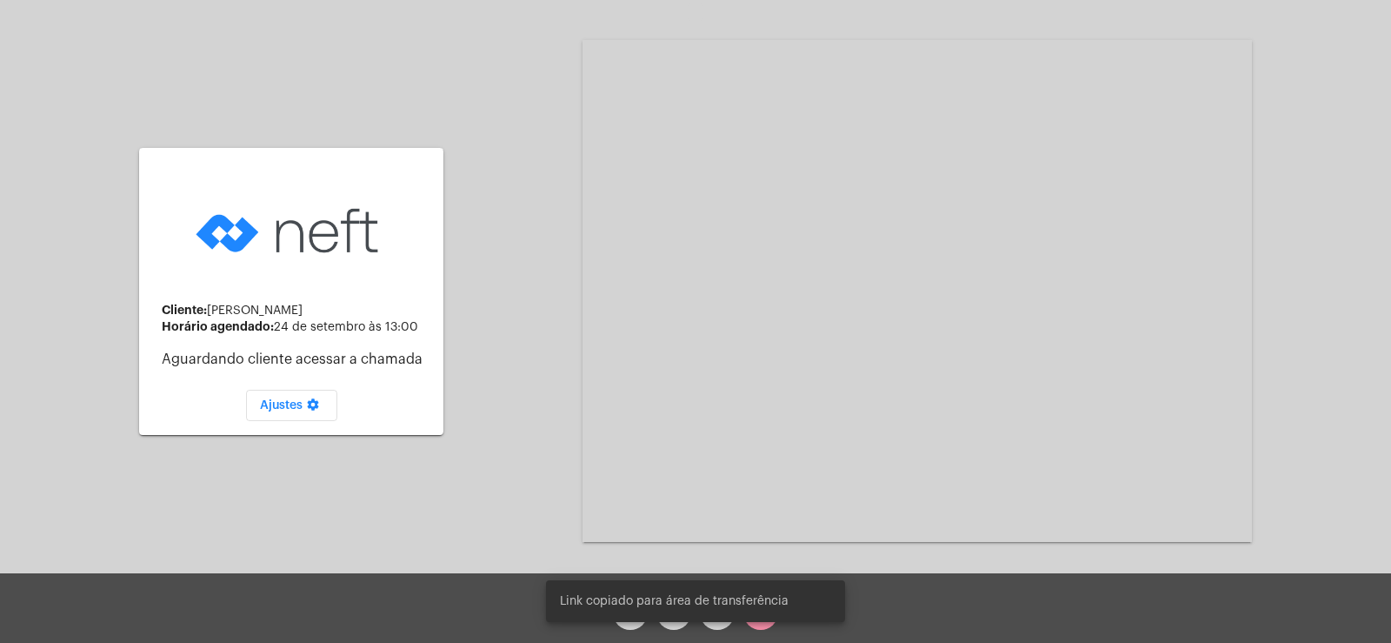
click at [743, 543] on div "Acessando Câmera e Microfone..." at bounding box center [918, 291] width 670 height 569
